Goal: Task Accomplishment & Management: Complete application form

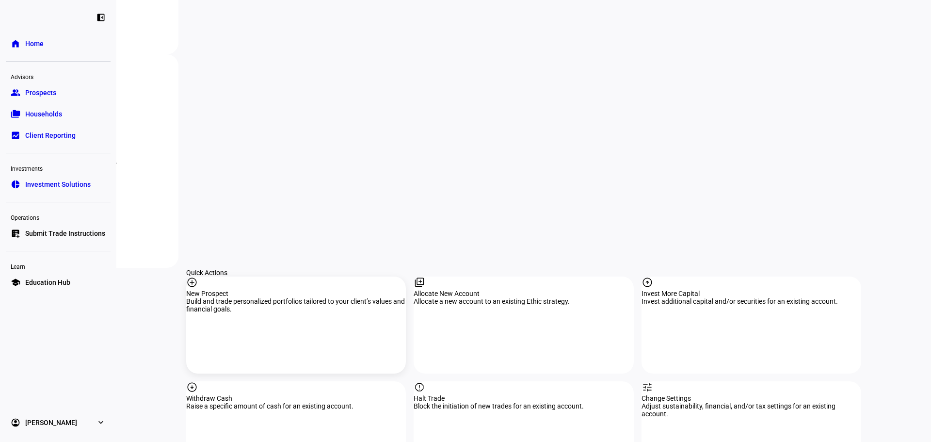
scroll to position [792, 0]
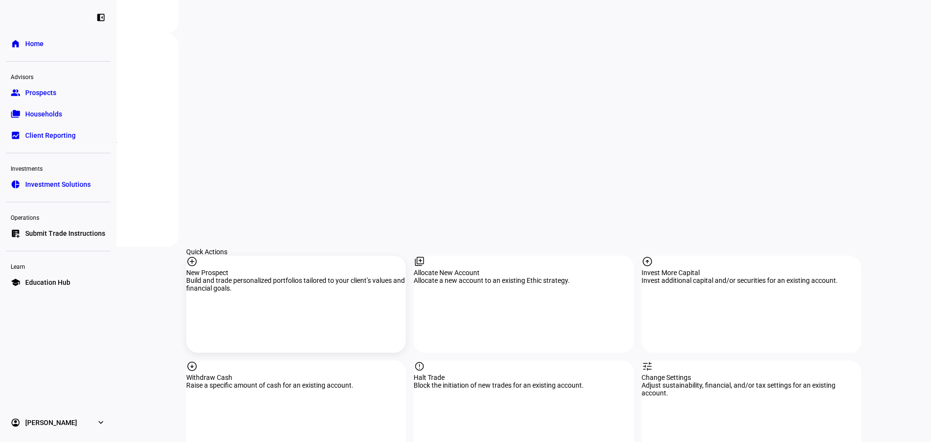
click at [271, 360] on div "arrow_circle_down Withdraw Cash Raise a specific amount of cash for an existing…" at bounding box center [296, 408] width 220 height 97
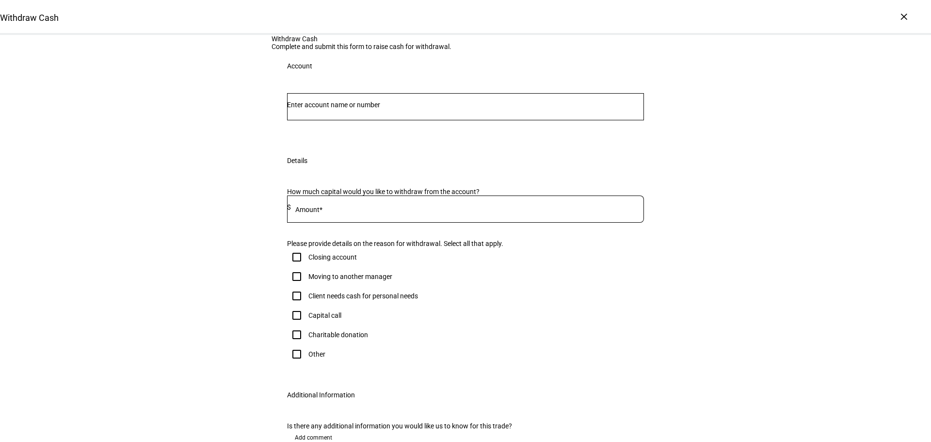
click at [338, 109] on input "Number" at bounding box center [465, 105] width 357 height 8
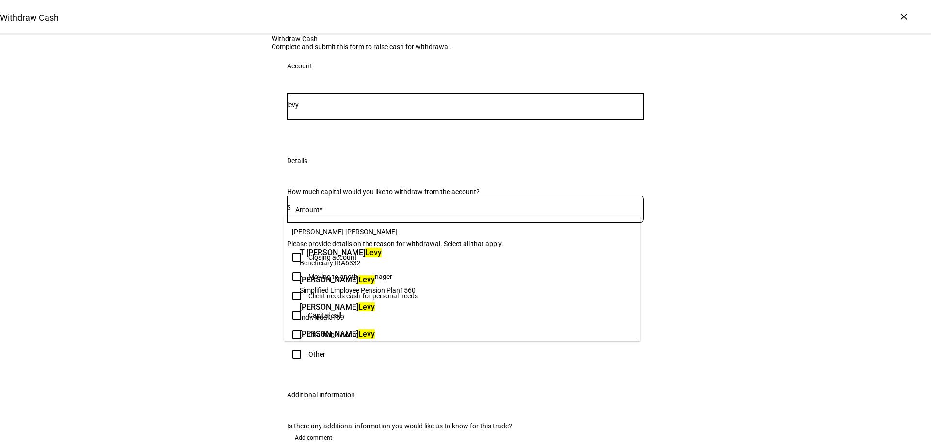
type input "levy"
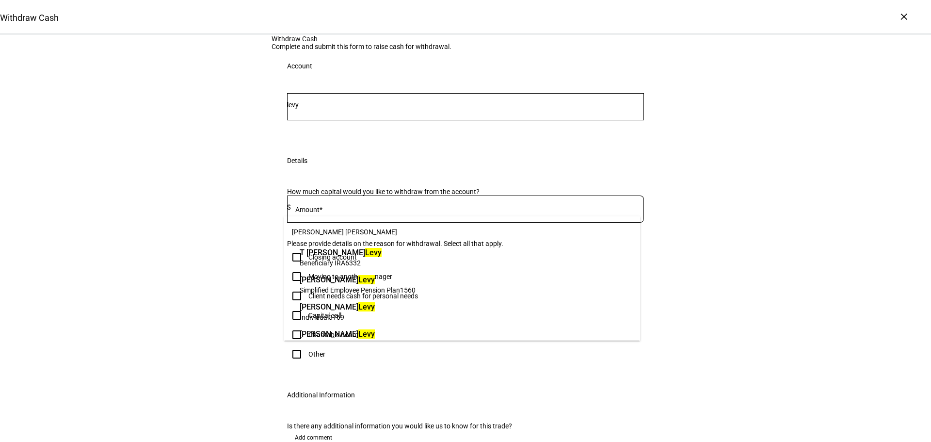
click at [339, 311] on span "[PERSON_NAME] [PERSON_NAME]" at bounding box center [337, 306] width 75 height 11
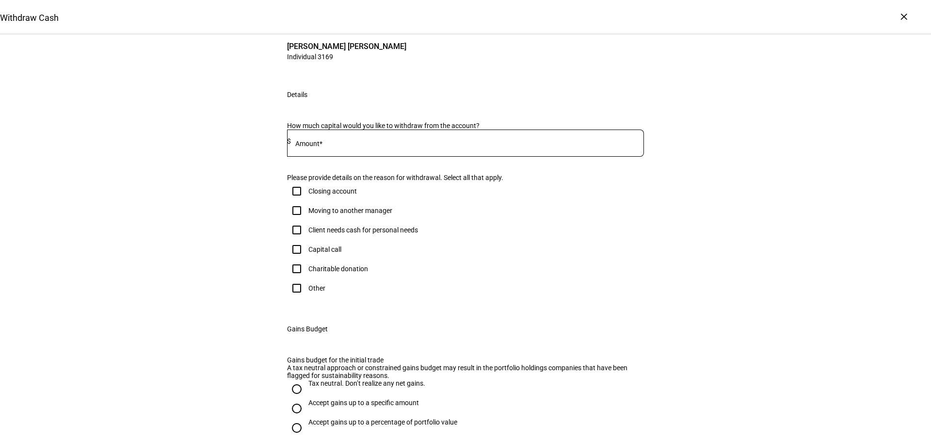
scroll to position [113, 0]
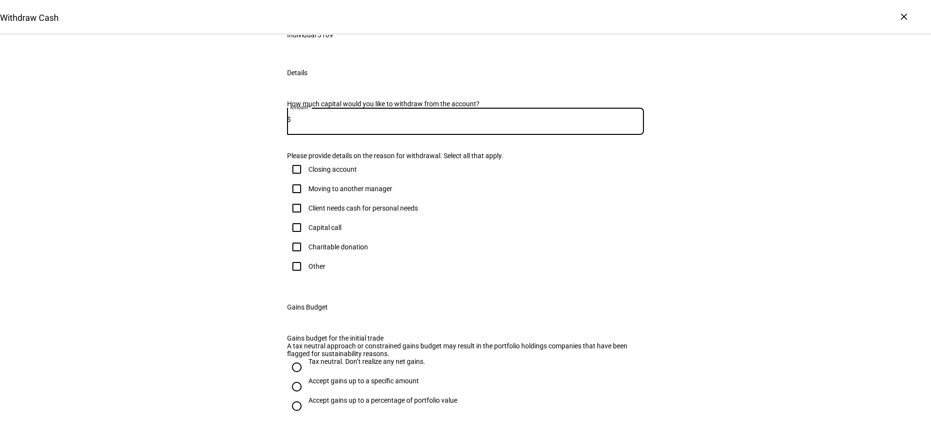
click at [329, 123] on input at bounding box center [467, 119] width 353 height 8
type input "135,000"
click at [291, 218] on input "Client needs cash for personal needs" at bounding box center [296, 207] width 19 height 19
checkbox input "true"
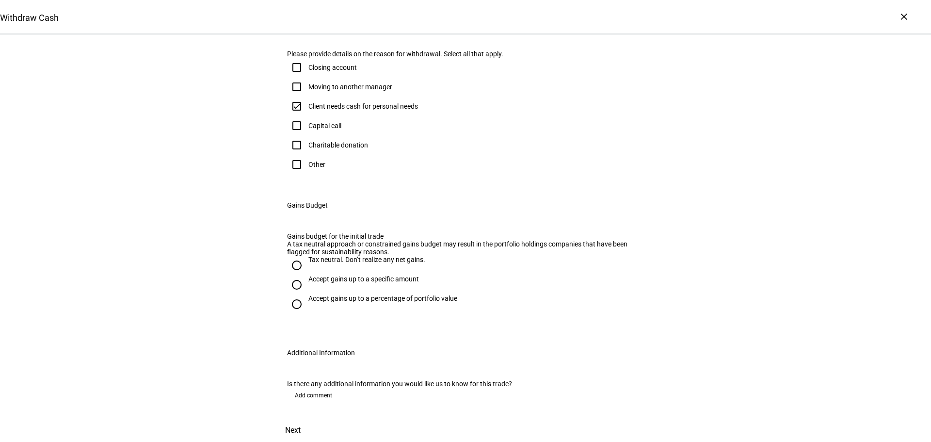
scroll to position [339, 0]
click at [294, 275] on input "Tax neutral. Don’t realize any net gains." at bounding box center [296, 264] width 19 height 19
radio input "true"
click at [303, 387] on span "Add comment" at bounding box center [313, 395] width 37 height 16
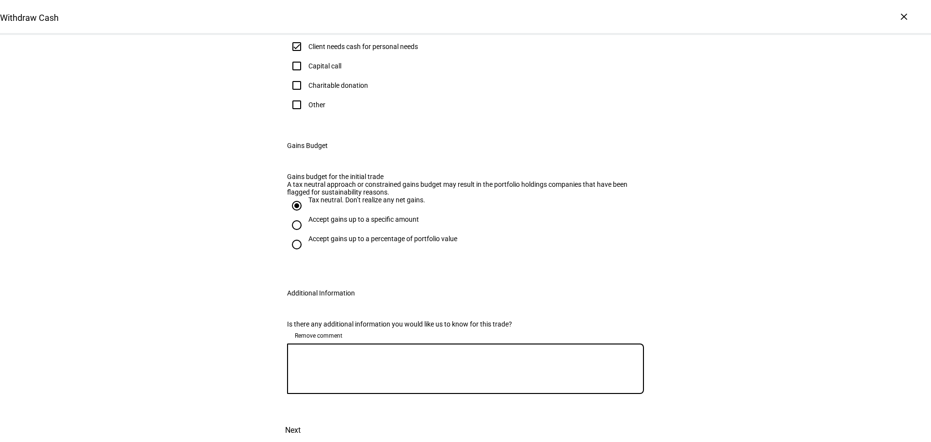
click at [305, 382] on textarea at bounding box center [465, 368] width 357 height 35
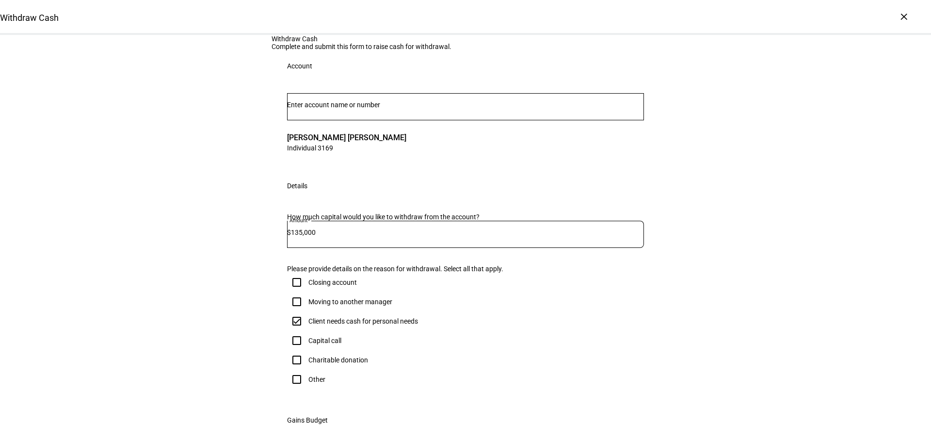
scroll to position [113, 0]
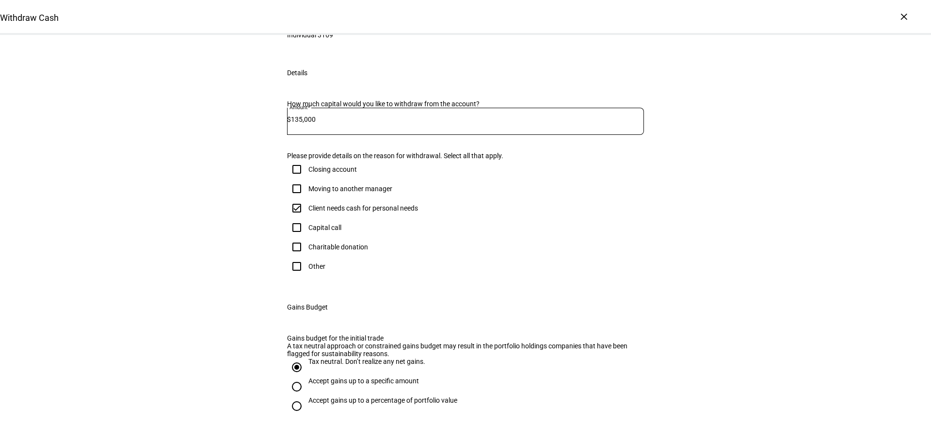
type textarea "Client needs cash and also wants to rebalance to 60/40 model so"
drag, startPoint x: 330, startPoint y: 237, endPoint x: 303, endPoint y: 240, distance: 26.8
click at [303, 123] on input "135,000" at bounding box center [467, 119] width 353 height 8
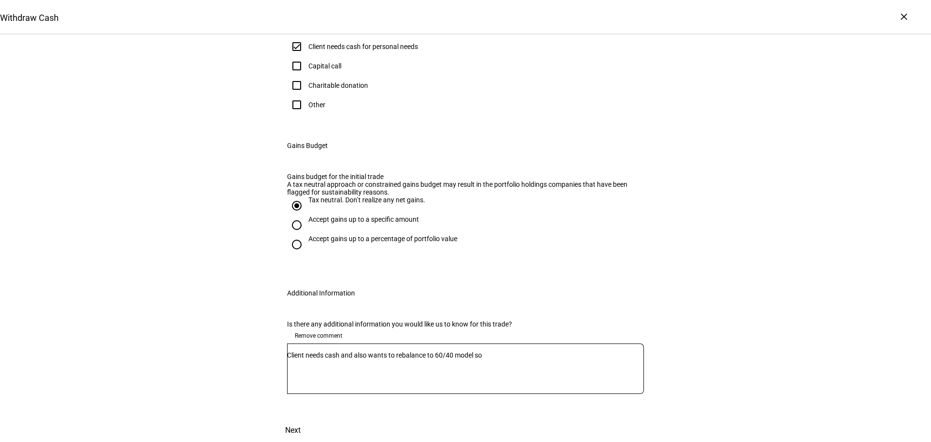
scroll to position [495, 0]
type input "130,000"
click at [514, 351] on textarea "Client needs cash and also wants to rebalance to 60/40 model so" at bounding box center [465, 368] width 357 height 35
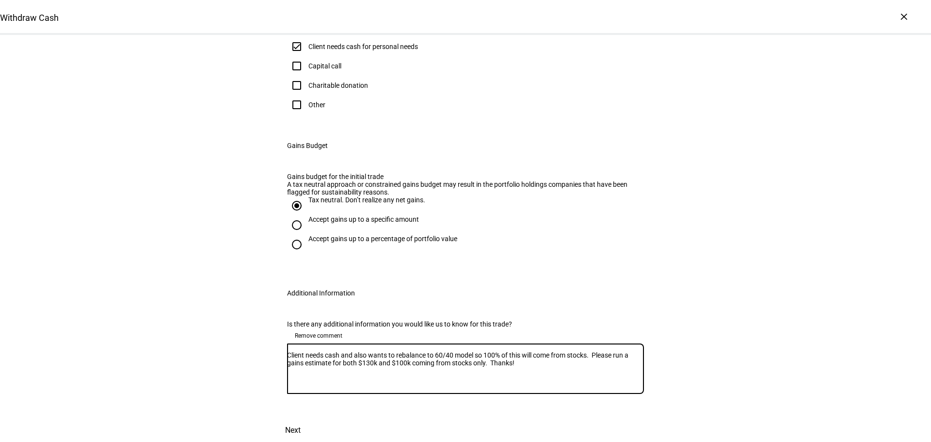
type textarea "Client needs cash and also wants to rebalance to 60/40 model so 100% of this wi…"
click at [301, 418] on span "Next" at bounding box center [293, 429] width 16 height 23
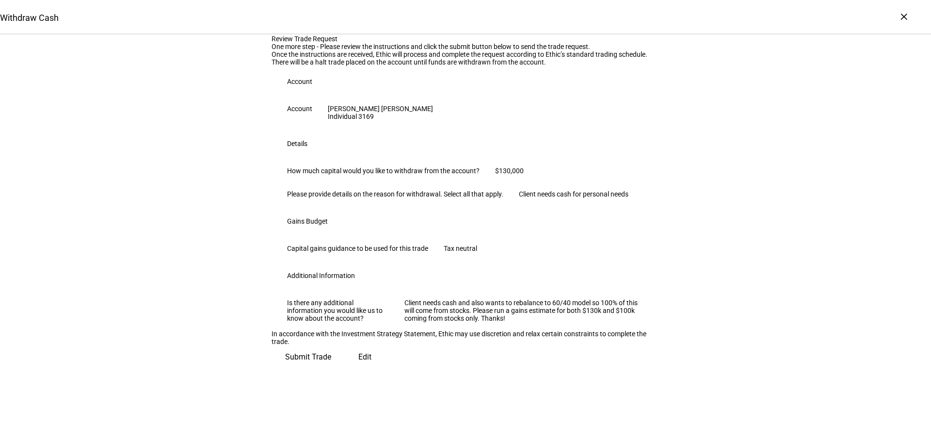
scroll to position [201, 0]
click at [331, 368] on span "Submit Trade" at bounding box center [308, 356] width 46 height 23
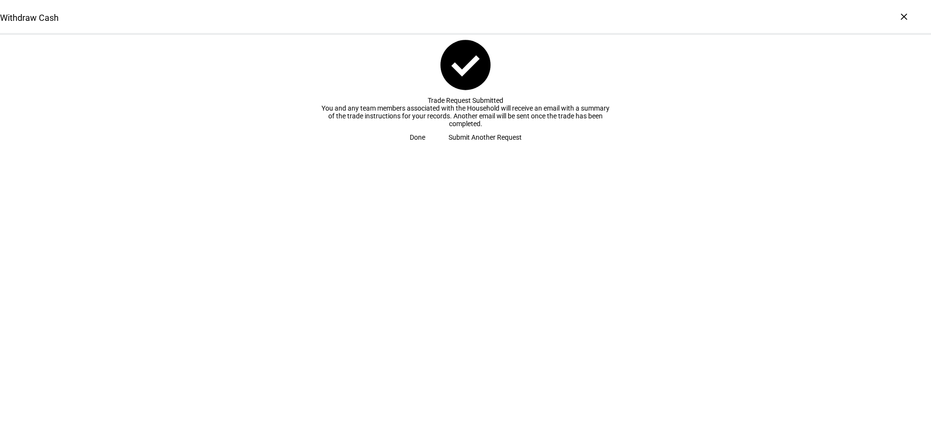
click at [425, 147] on span "Done" at bounding box center [418, 137] width 16 height 19
